Goal: Task Accomplishment & Management: Complete application form

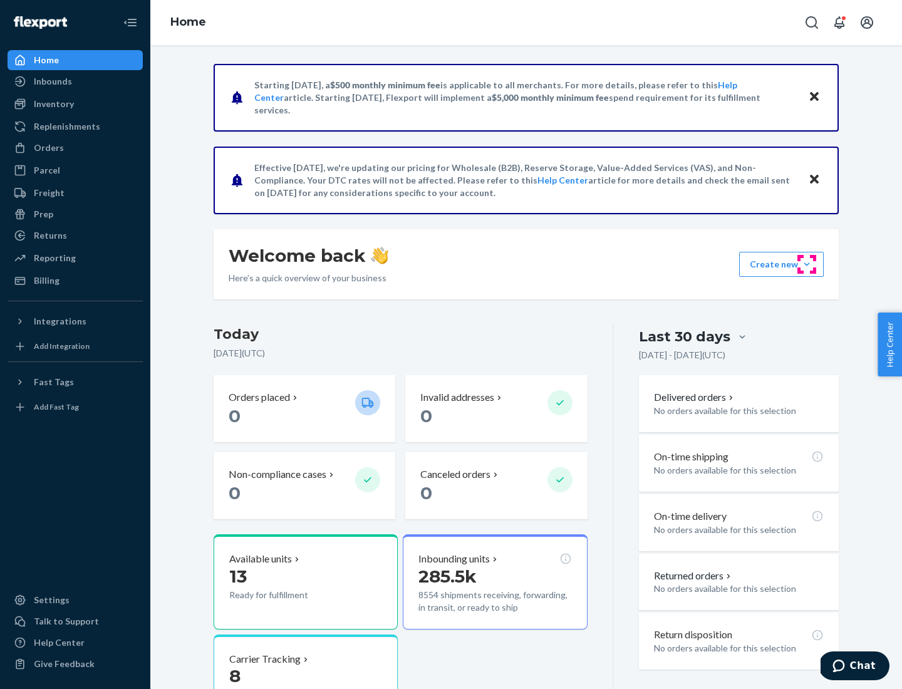
click at [806, 264] on button "Create new Create new inbound Create new order Create new product" at bounding box center [781, 264] width 85 height 25
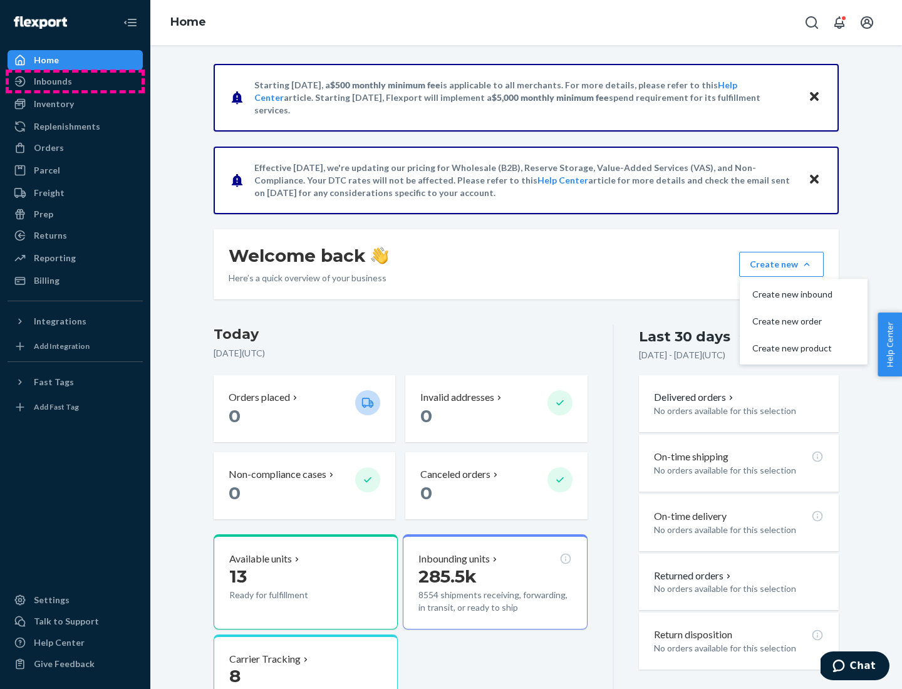
click at [75, 81] on div "Inbounds" at bounding box center [75, 82] width 133 height 18
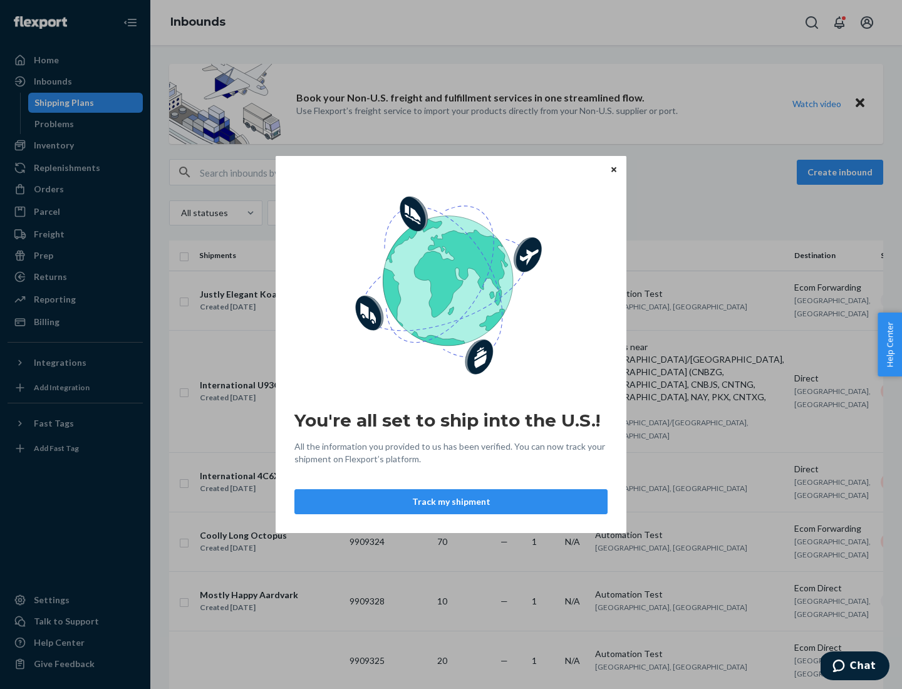
click at [451, 502] on button "Track my shipment" at bounding box center [450, 501] width 313 height 25
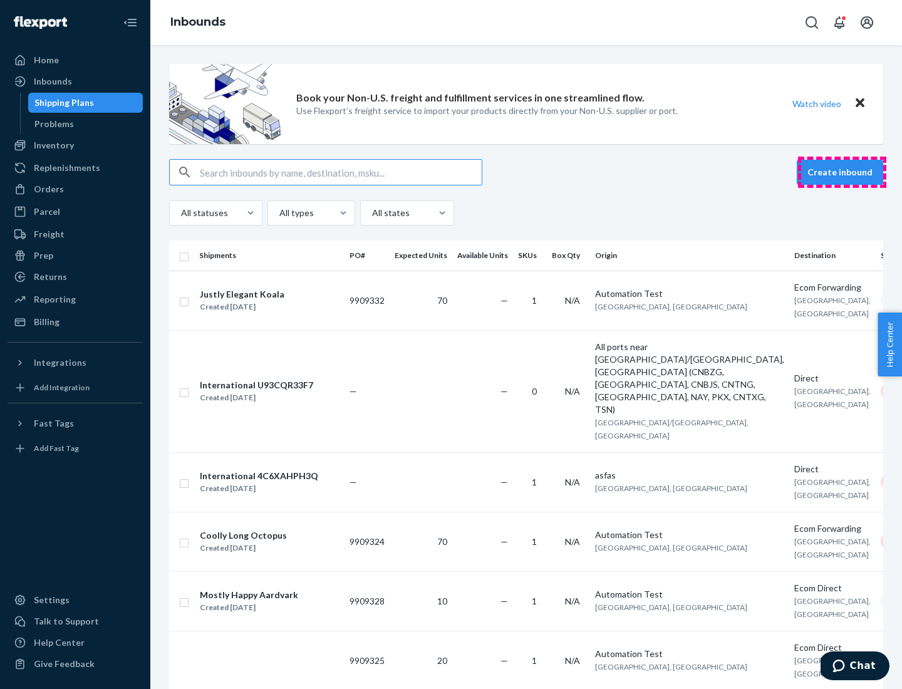
click at [841, 172] on button "Create inbound" at bounding box center [839, 172] width 86 height 25
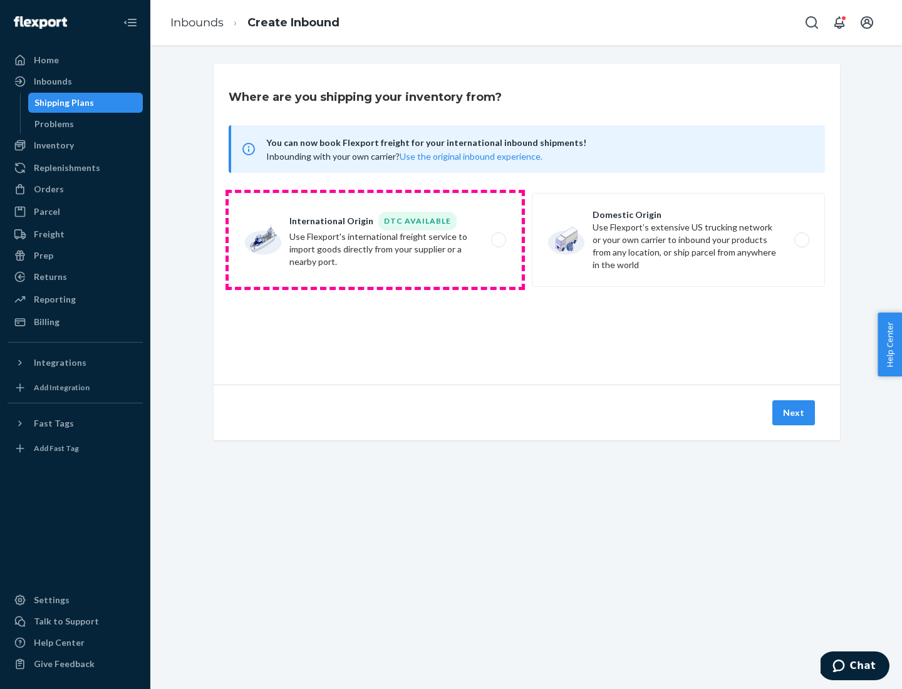
click at [375, 240] on label "International Origin DTC Available Use Flexport's international freight service…" at bounding box center [375, 240] width 293 height 94
click at [498, 240] on input "International Origin DTC Available Use Flexport's international freight service…" at bounding box center [502, 240] width 8 height 8
radio input "true"
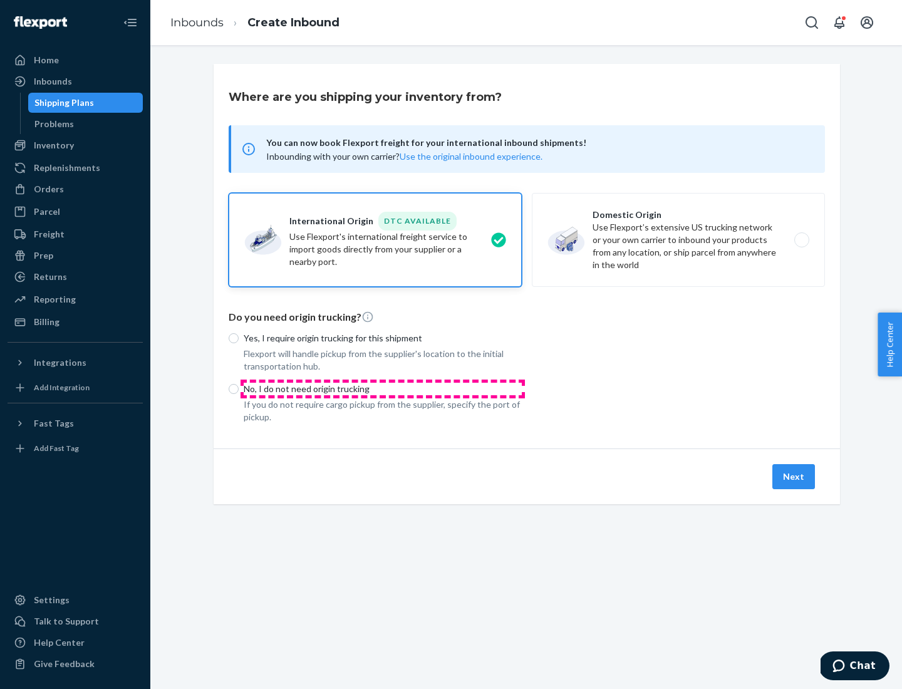
click at [383, 388] on p "No, I do not need origin trucking" at bounding box center [383, 389] width 278 height 13
click at [239, 388] on input "No, I do not need origin trucking" at bounding box center [234, 389] width 10 height 10
radio input "true"
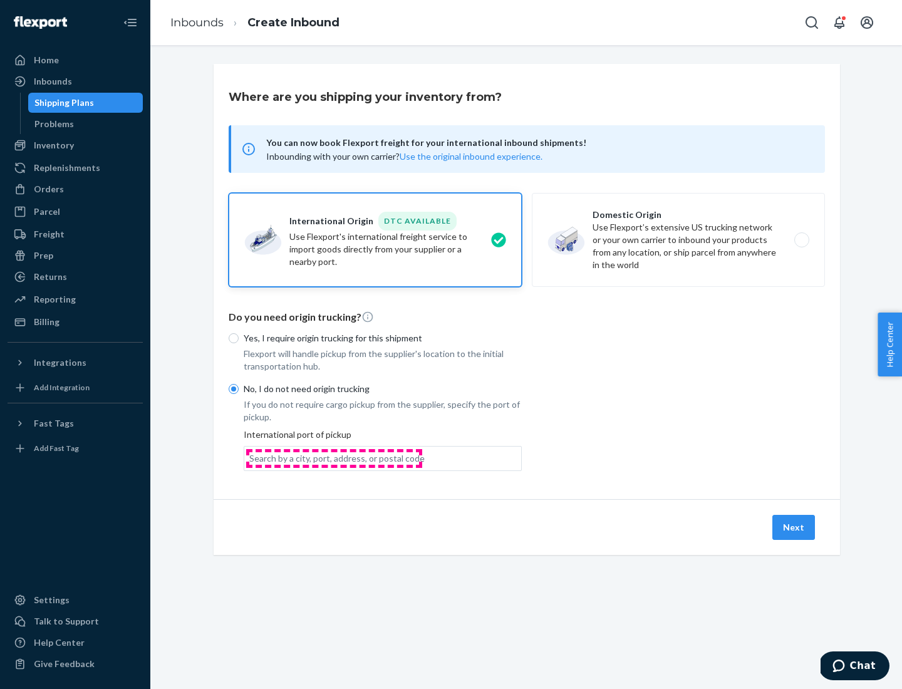
click at [334, 458] on div "Search by a city, port, address, or postal code" at bounding box center [336, 458] width 175 height 13
click at [250, 458] on input "Search by a city, port, address, or postal code" at bounding box center [249, 458] width 1 height 13
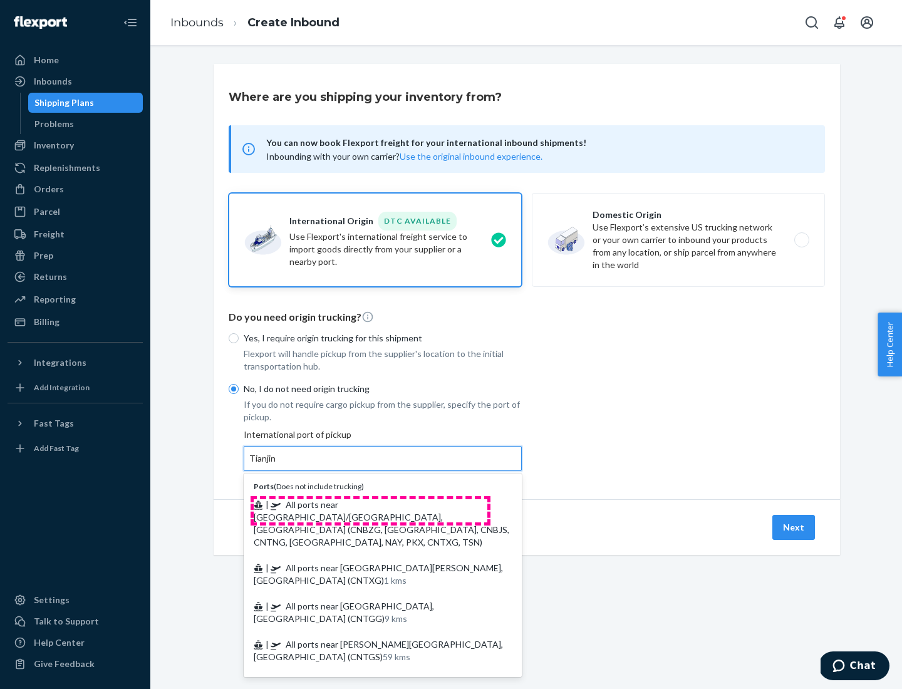
click at [370, 504] on span "| All ports near [GEOGRAPHIC_DATA]/[GEOGRAPHIC_DATA], [GEOGRAPHIC_DATA] (CNBZG,…" at bounding box center [381, 523] width 255 height 48
click at [277, 465] on input "Tianjin" at bounding box center [263, 458] width 28 height 13
type input "All ports near [GEOGRAPHIC_DATA]/[GEOGRAPHIC_DATA], [GEOGRAPHIC_DATA] (CNBZG, […"
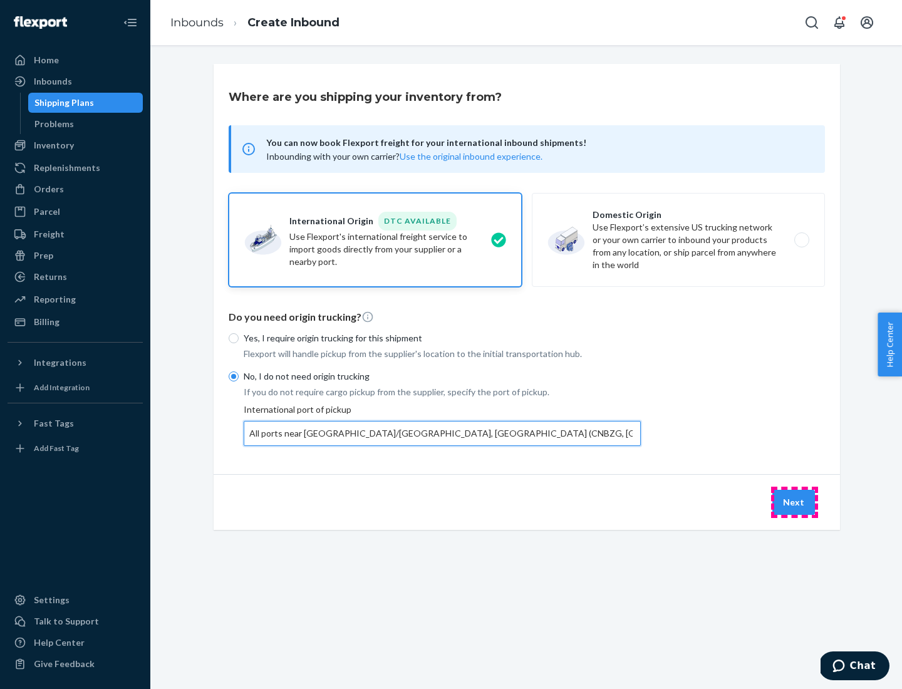
click at [794, 502] on button "Next" at bounding box center [793, 502] width 43 height 25
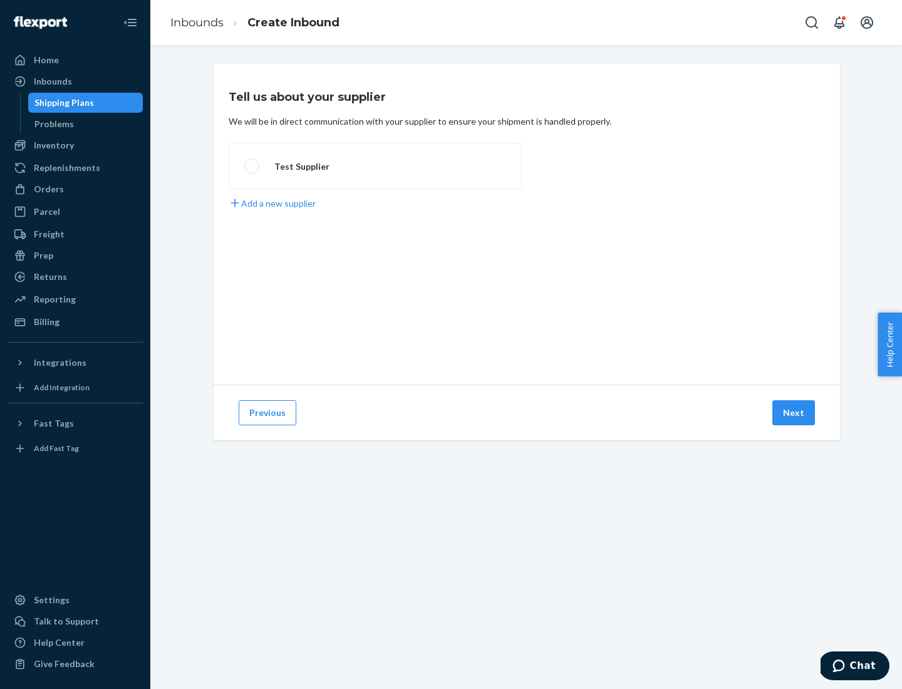
click at [375, 166] on label "Test Supplier" at bounding box center [375, 166] width 293 height 46
click at [252, 166] on input "Test Supplier" at bounding box center [248, 166] width 8 height 8
radio input "true"
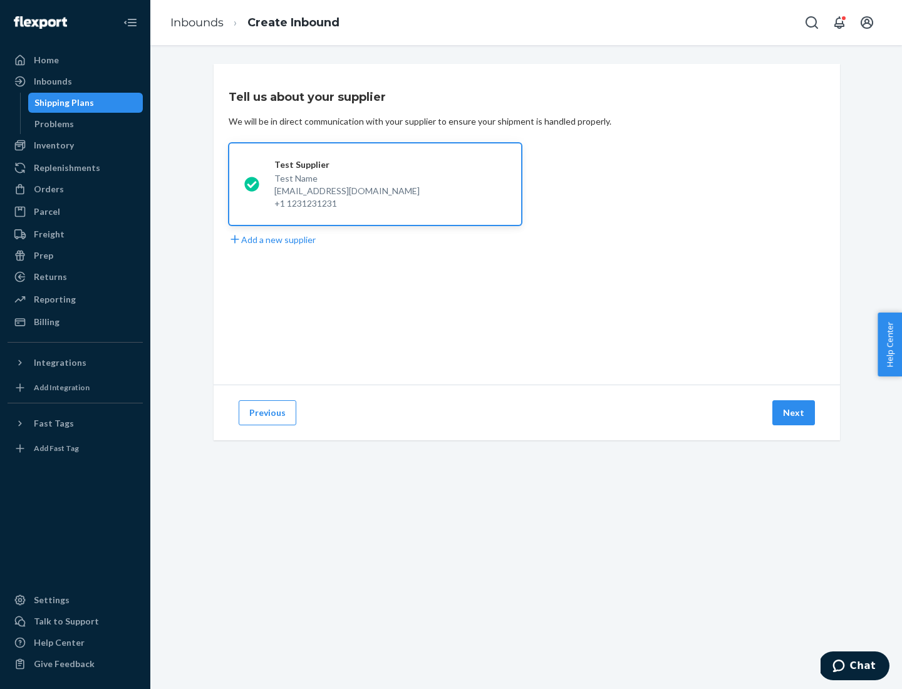
click at [794, 413] on button "Next" at bounding box center [793, 412] width 43 height 25
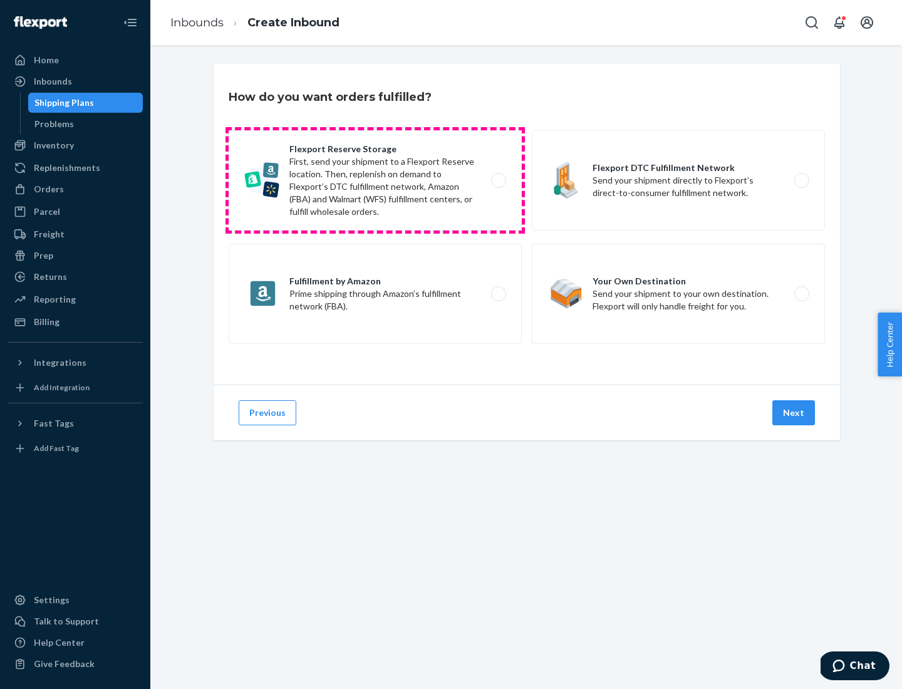
click at [375, 180] on label "Flexport Reserve Storage First, send your shipment to a Flexport Reserve locati…" at bounding box center [375, 180] width 293 height 100
click at [498, 180] on input "Flexport Reserve Storage First, send your shipment to a Flexport Reserve locati…" at bounding box center [502, 181] width 8 height 8
radio input "true"
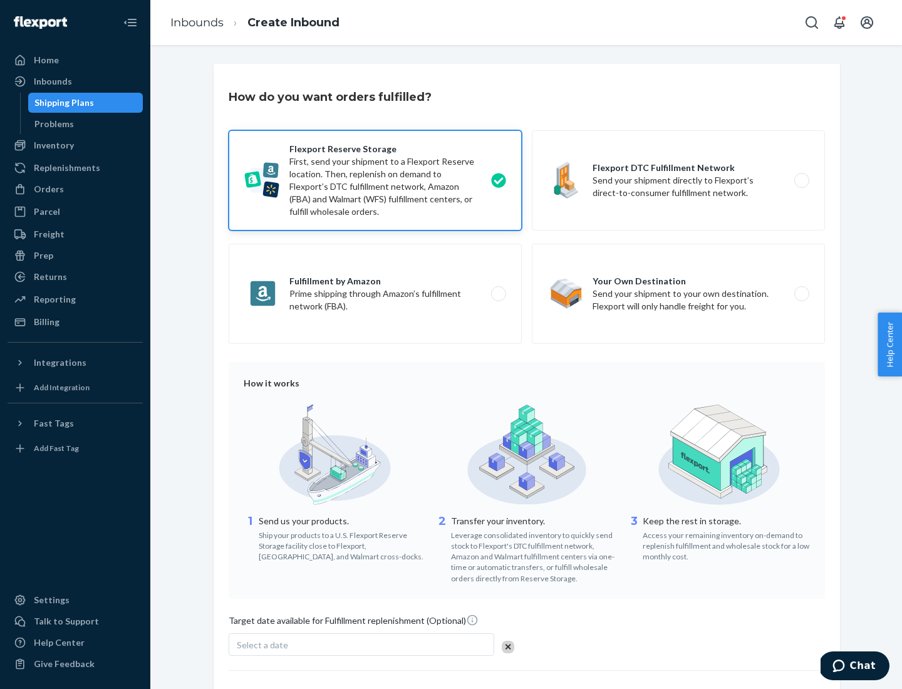
scroll to position [103, 0]
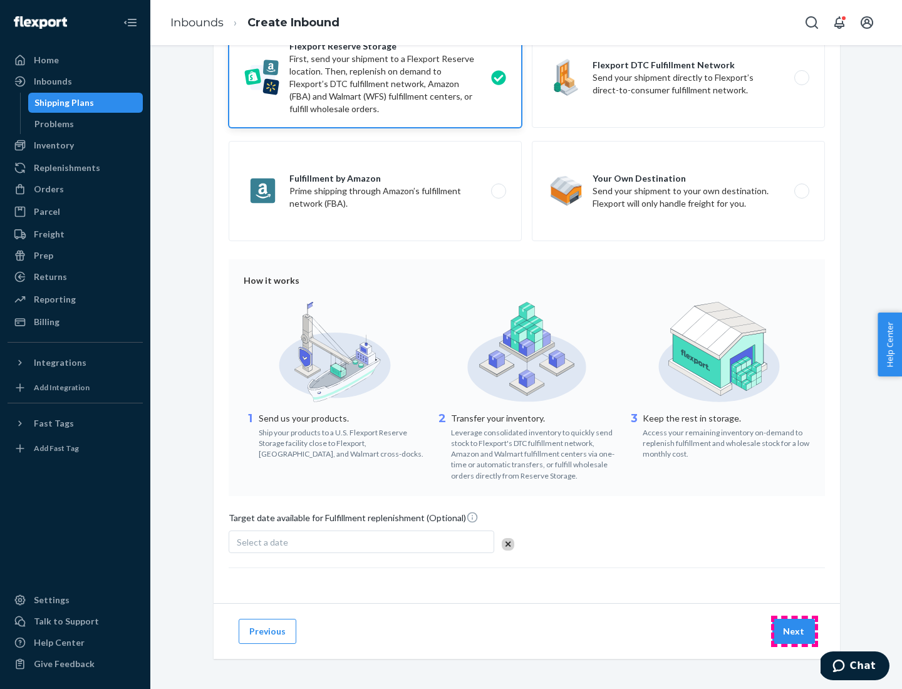
click at [794, 630] on button "Next" at bounding box center [793, 631] width 43 height 25
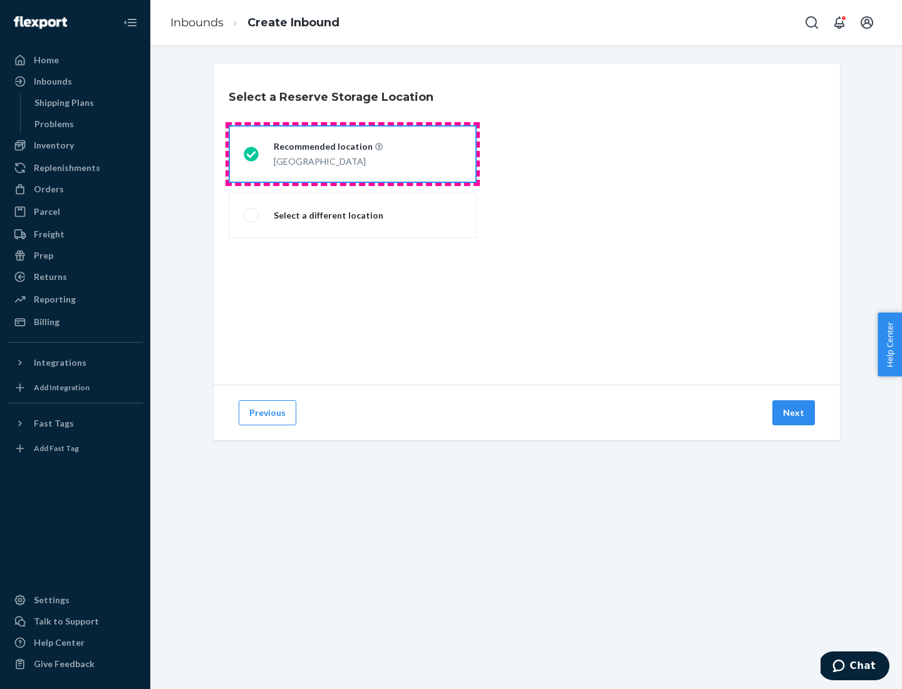
click at [352, 154] on div "[GEOGRAPHIC_DATA]" at bounding box center [328, 160] width 109 height 15
click at [252, 154] on input "Recommended location [GEOGRAPHIC_DATA]" at bounding box center [248, 154] width 8 height 8
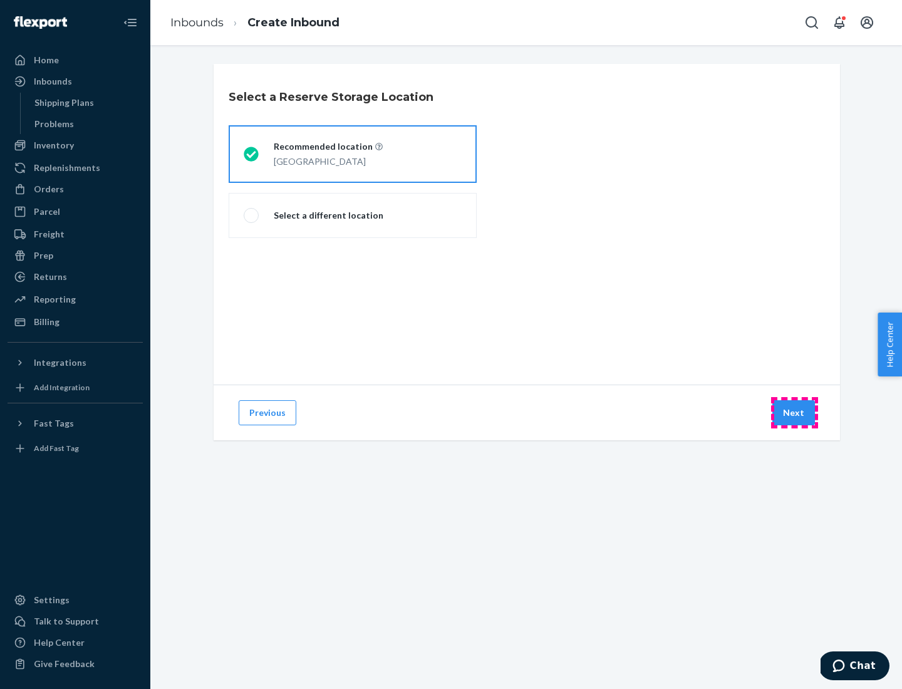
click at [794, 413] on button "Next" at bounding box center [793, 412] width 43 height 25
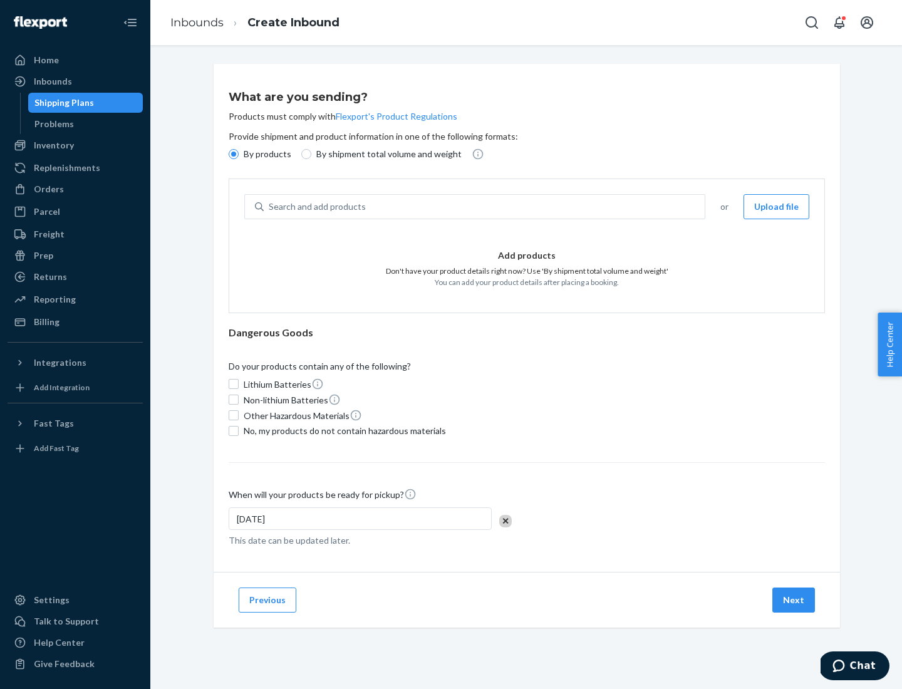
click at [485, 207] on div "Search and add products" at bounding box center [484, 206] width 441 height 23
click at [270, 207] on input "Search and add products" at bounding box center [269, 206] width 1 height 13
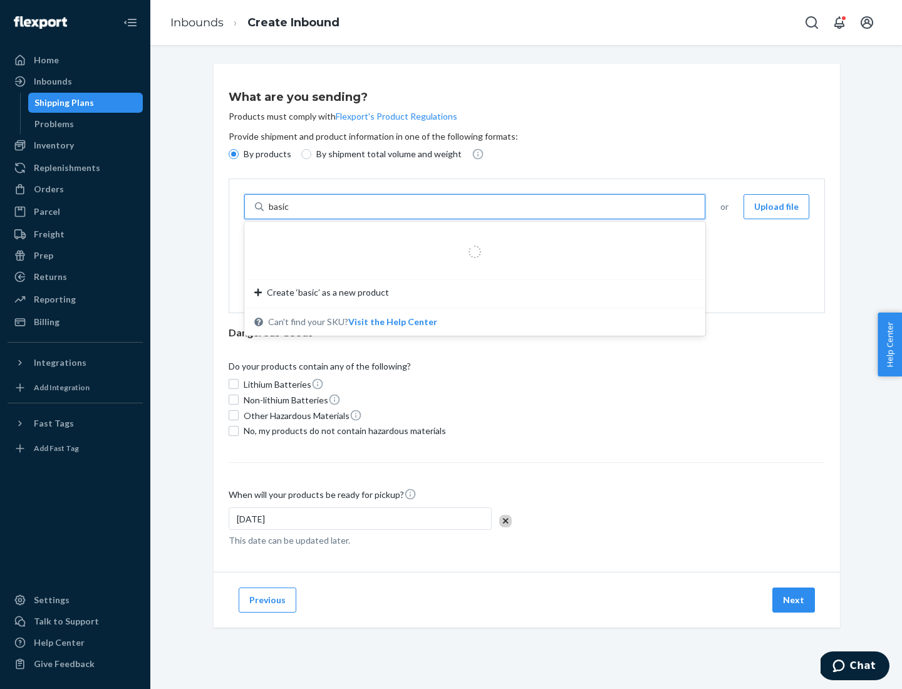
type input "basic"
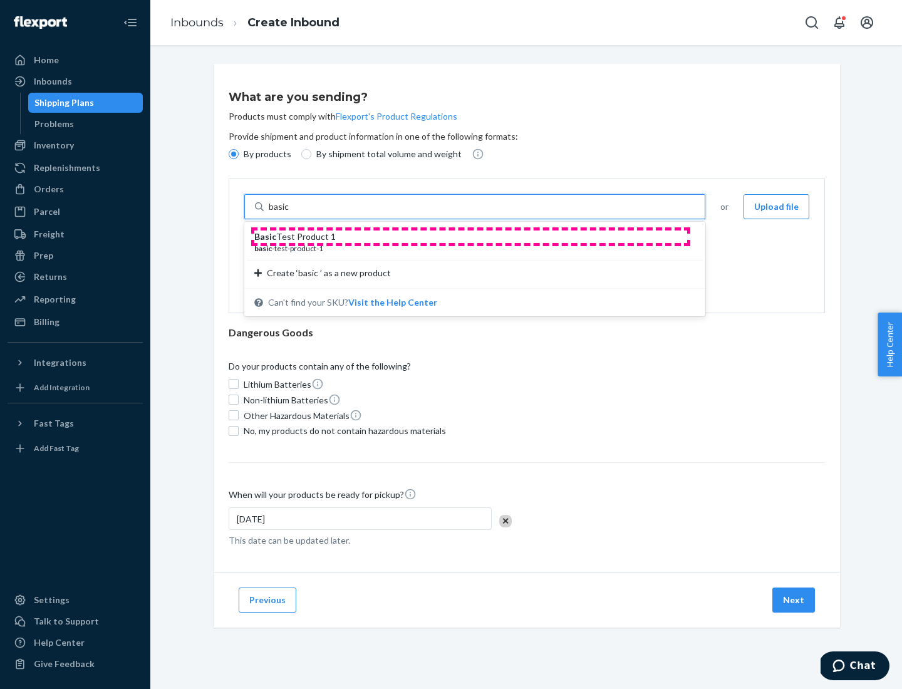
click at [470, 237] on div "Basic Test Product 1" at bounding box center [469, 236] width 431 height 13
click at [291, 213] on input "basic" at bounding box center [280, 206] width 23 height 13
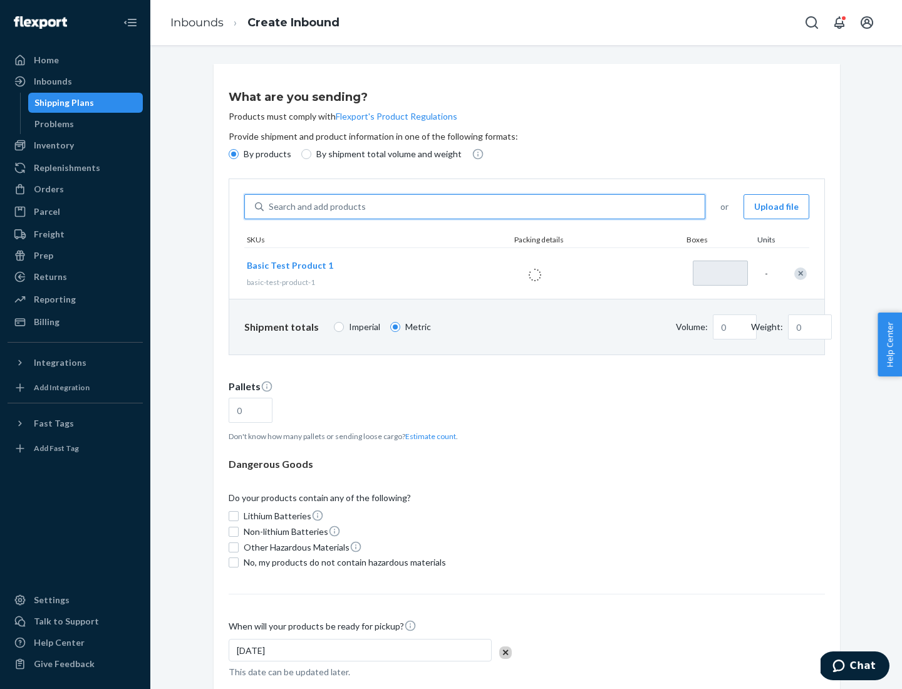
type input "1"
type input "1.09"
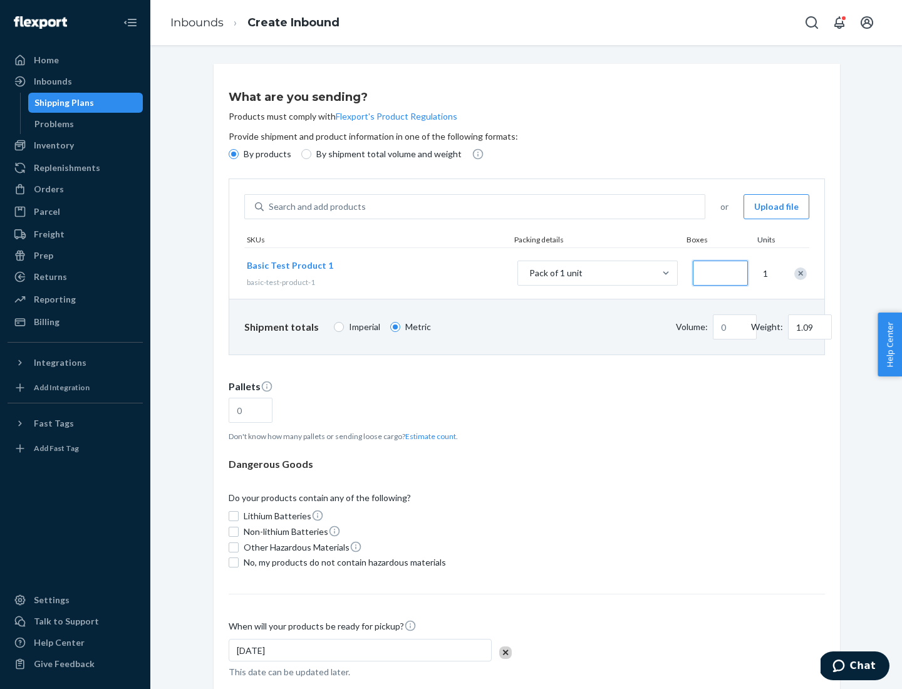
type input "3.27"
type input "30"
type input "0.01"
type input "32.66"
type input "300"
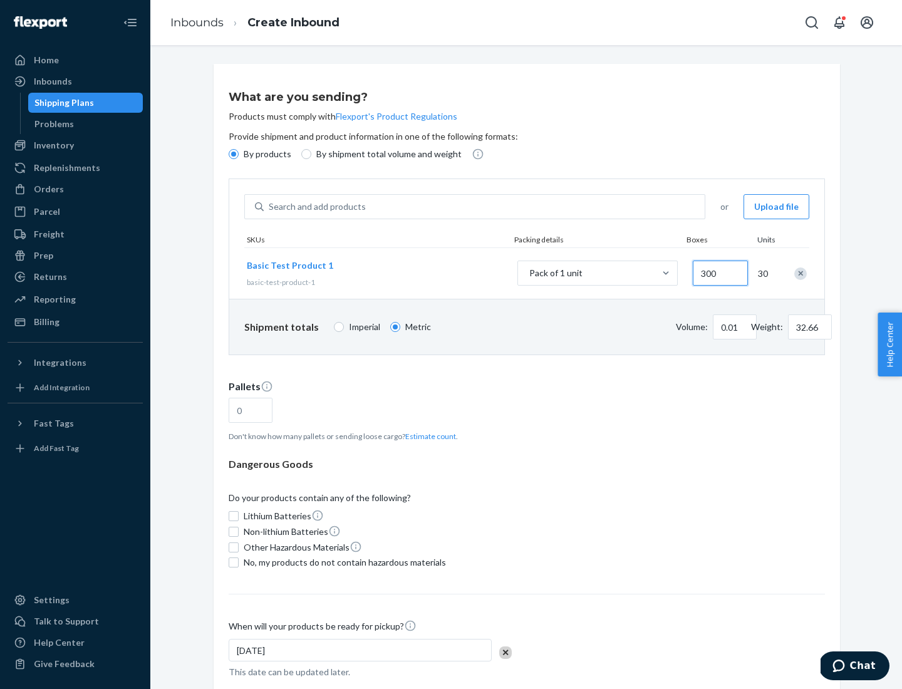
type input "0.07"
type input "326.59"
type input "3000"
type input "0.68"
type input "3265.86"
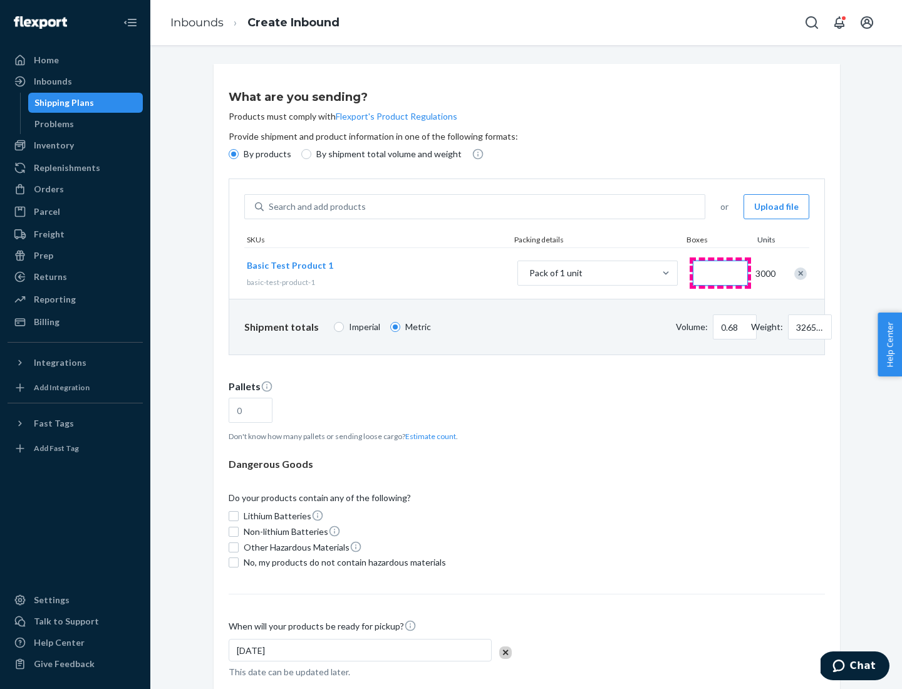
type input "1.09"
type input "10"
type input "0.02"
type input "108.86"
type input "1000"
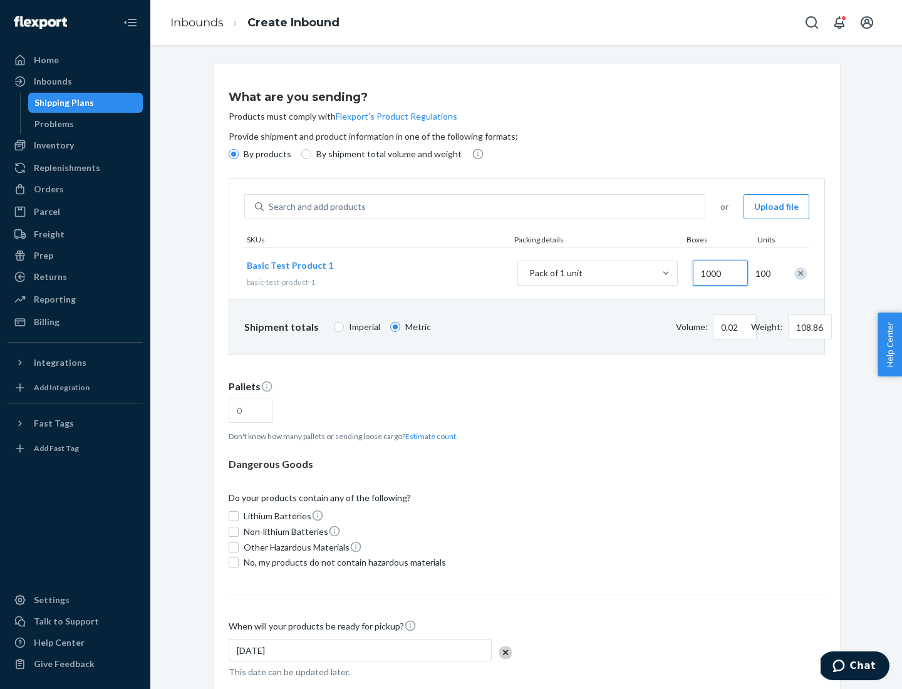
type input "0.23"
type input "1088.62"
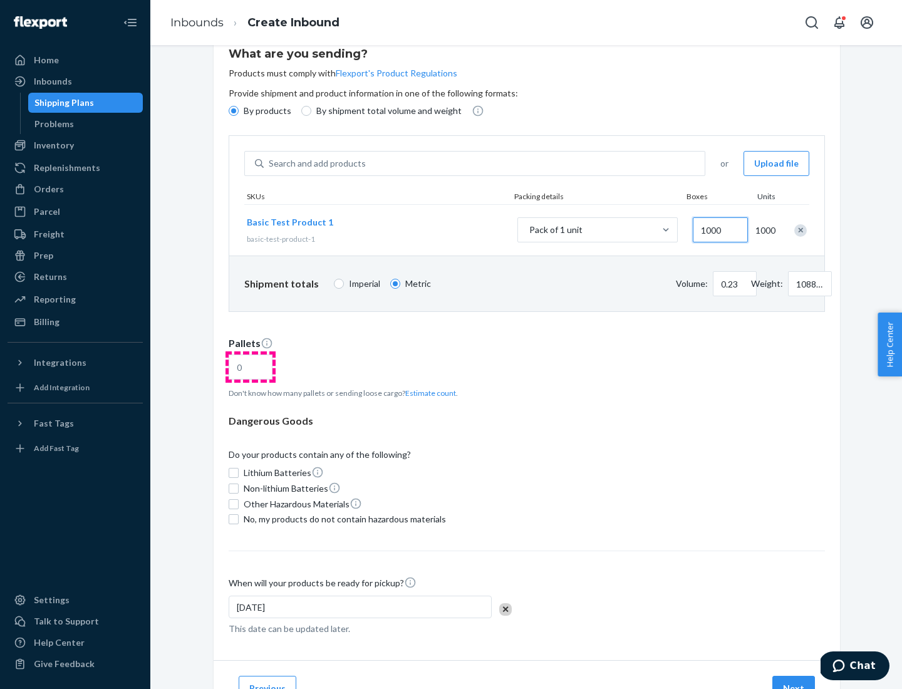
type input "1000"
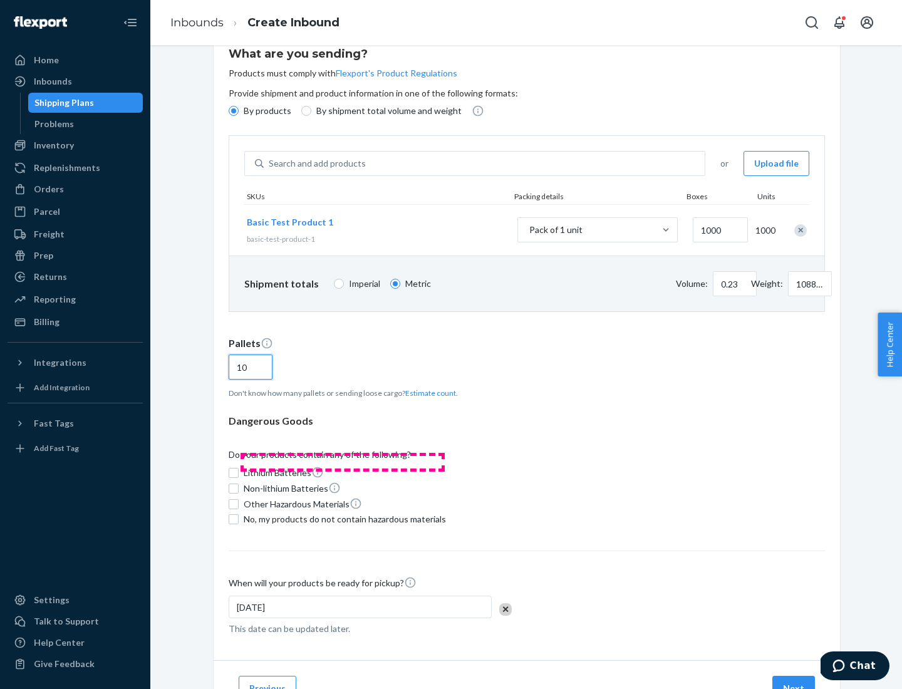
scroll to position [100, 0]
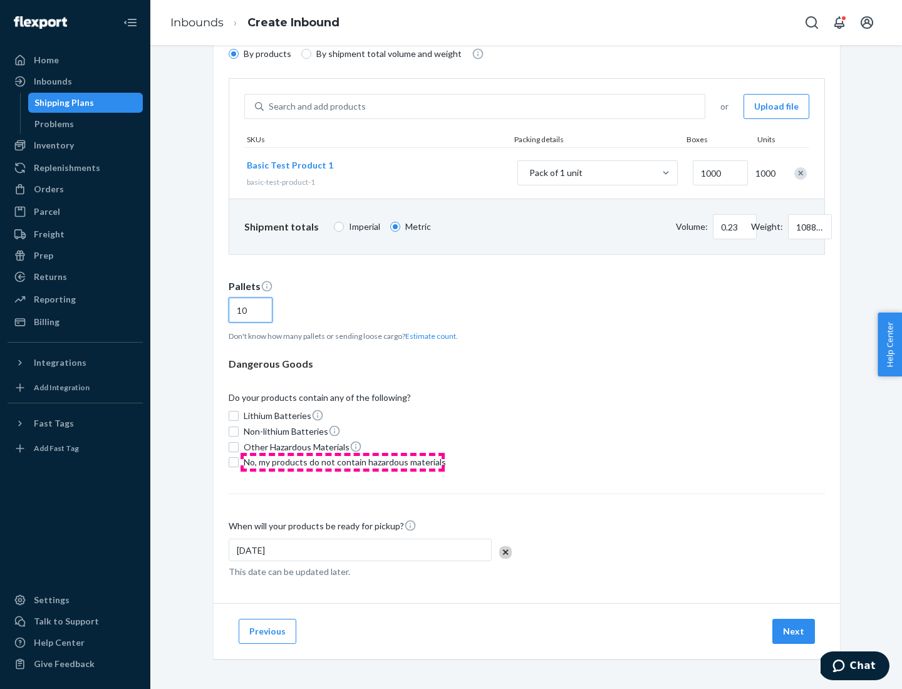
type input "10"
click at [342, 462] on span "No, my products do not contain hazardous materials" at bounding box center [345, 462] width 202 height 13
click at [239, 462] on input "No, my products do not contain hazardous materials" at bounding box center [234, 462] width 10 height 10
checkbox input "true"
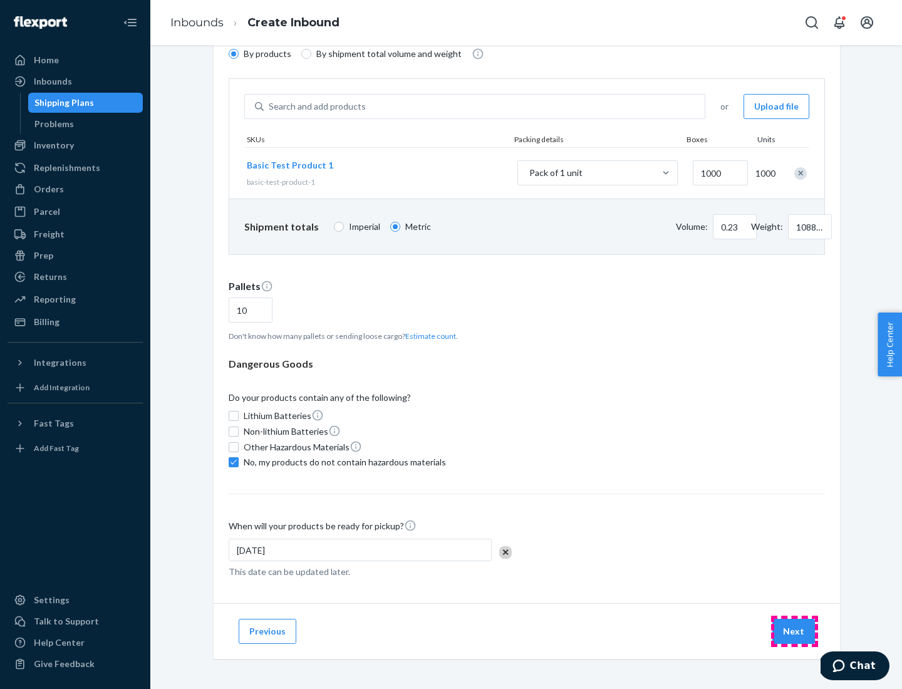
click at [794, 631] on button "Next" at bounding box center [793, 631] width 43 height 25
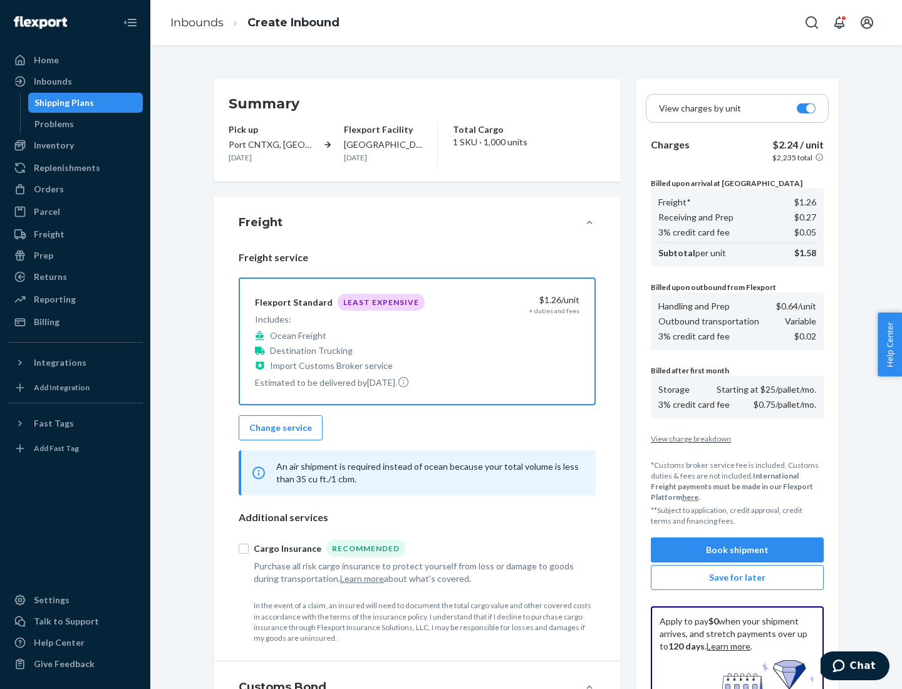
scroll to position [183, 0]
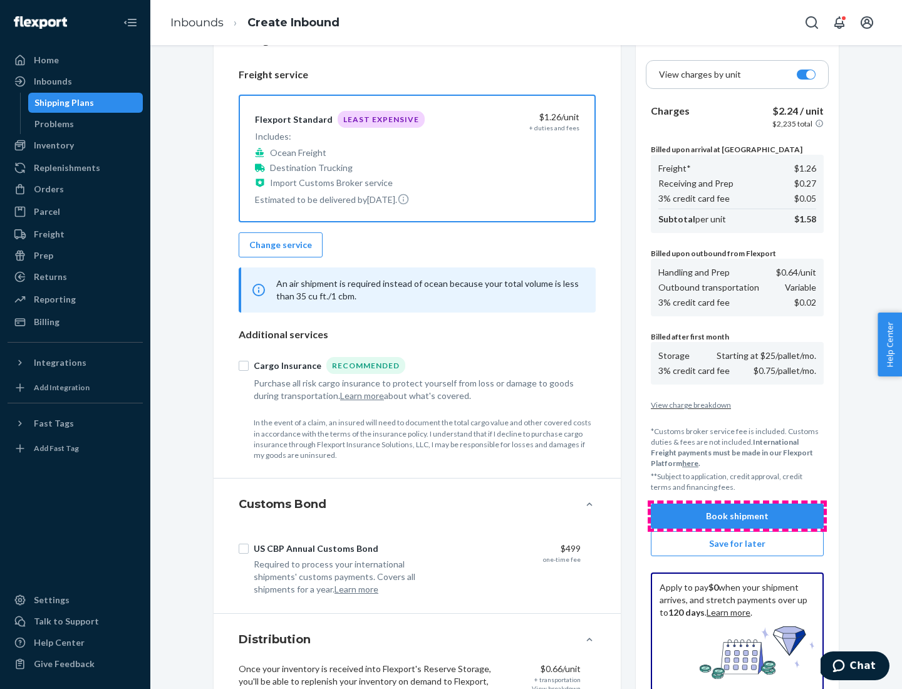
click at [737, 516] on button "Book shipment" at bounding box center [737, 515] width 173 height 25
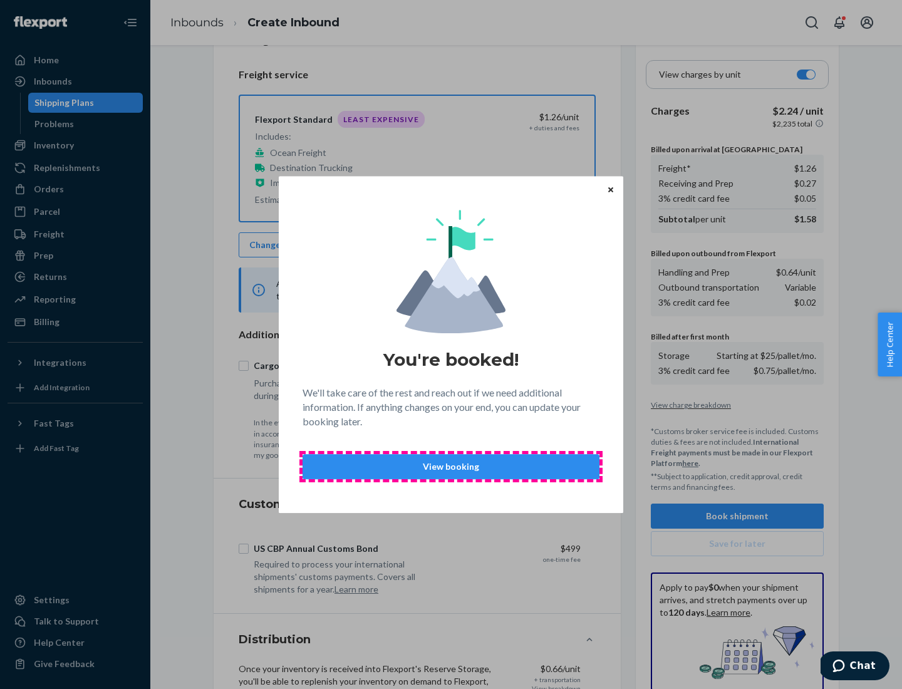
click at [451, 466] on p "View booking" at bounding box center [450, 466] width 275 height 13
